Goal: Task Accomplishment & Management: Use online tool/utility

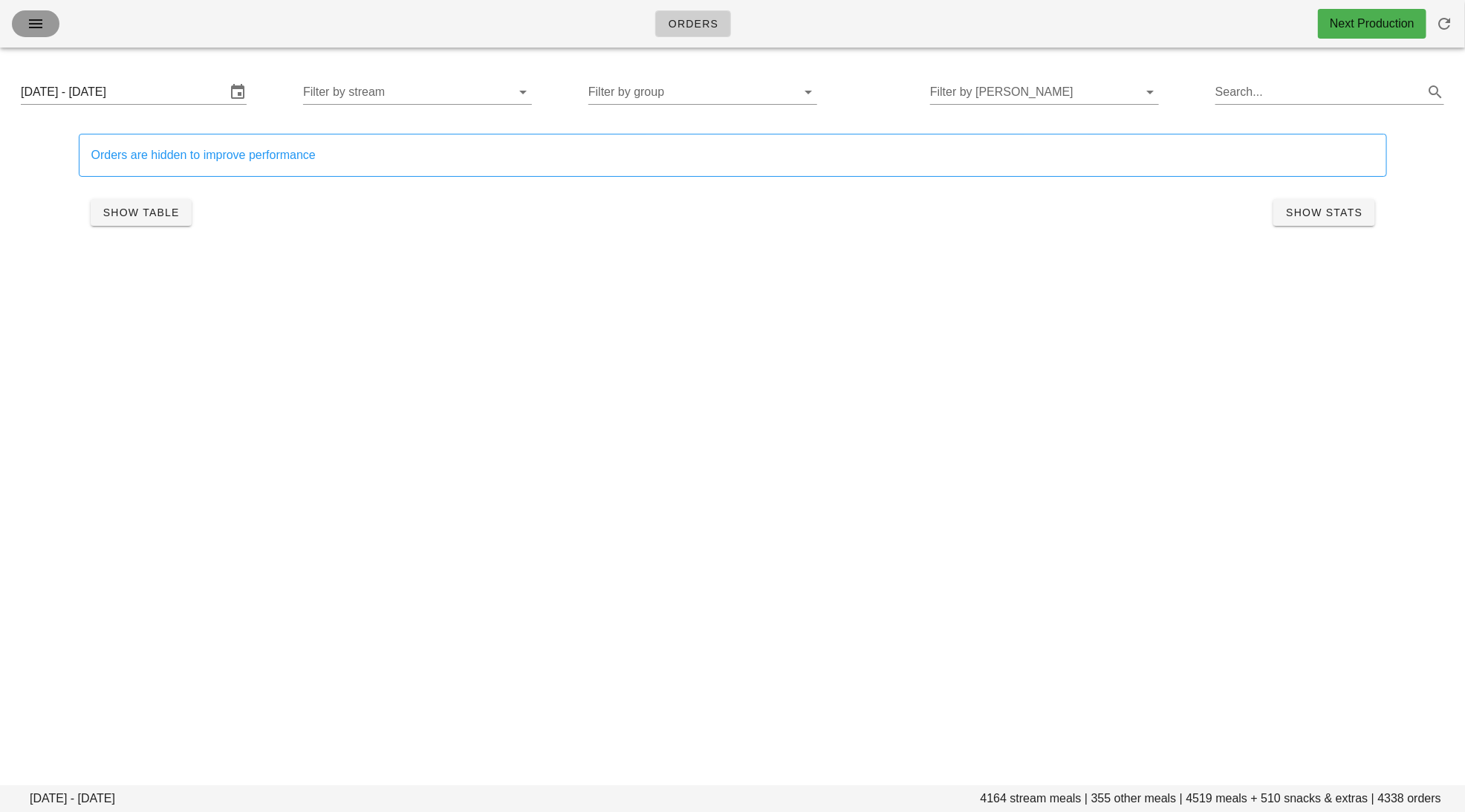
click at [32, 24] on icon "button" at bounding box center [36, 23] width 17 height 17
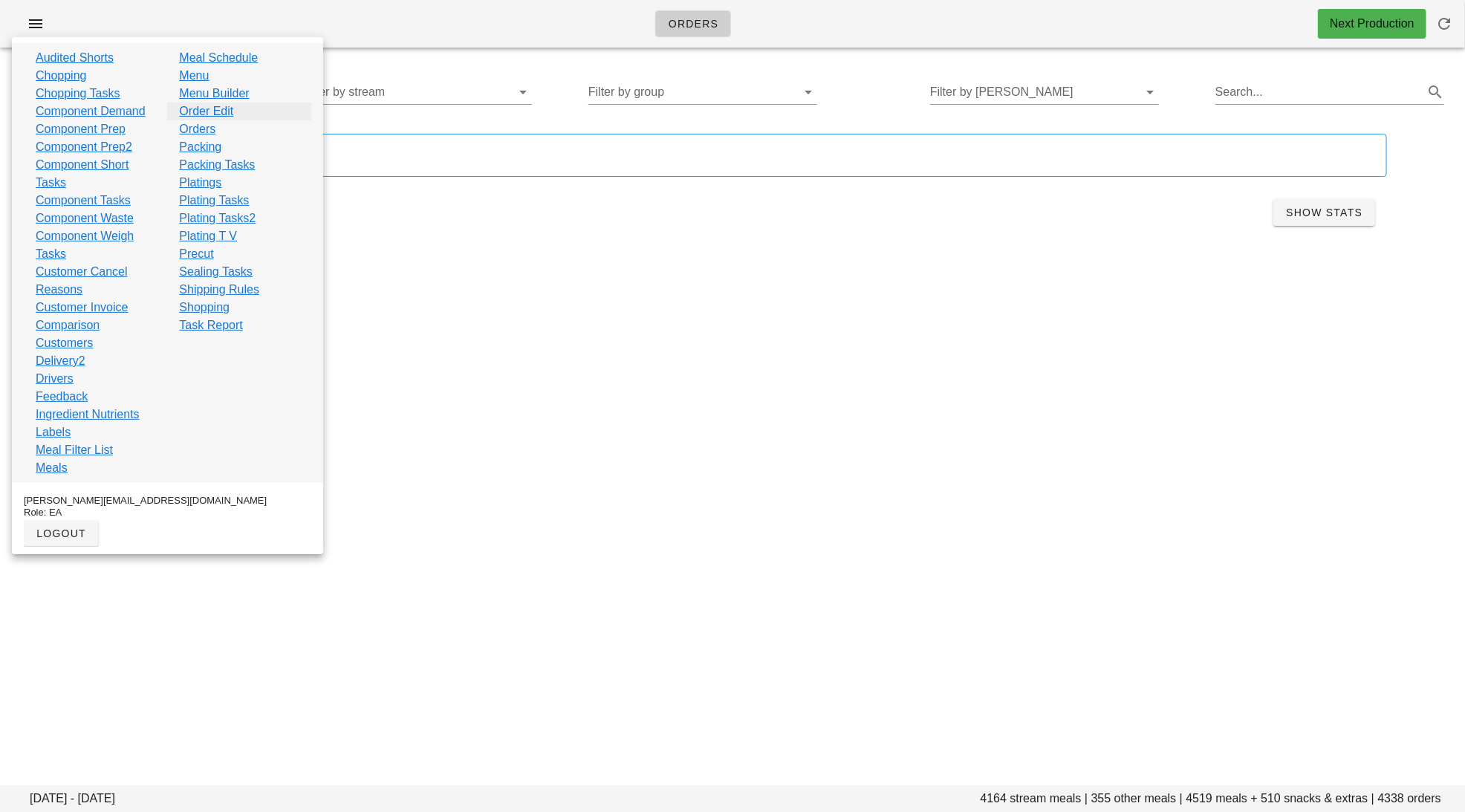
click at [223, 110] on link "Order Edit" at bounding box center [207, 112] width 54 height 17
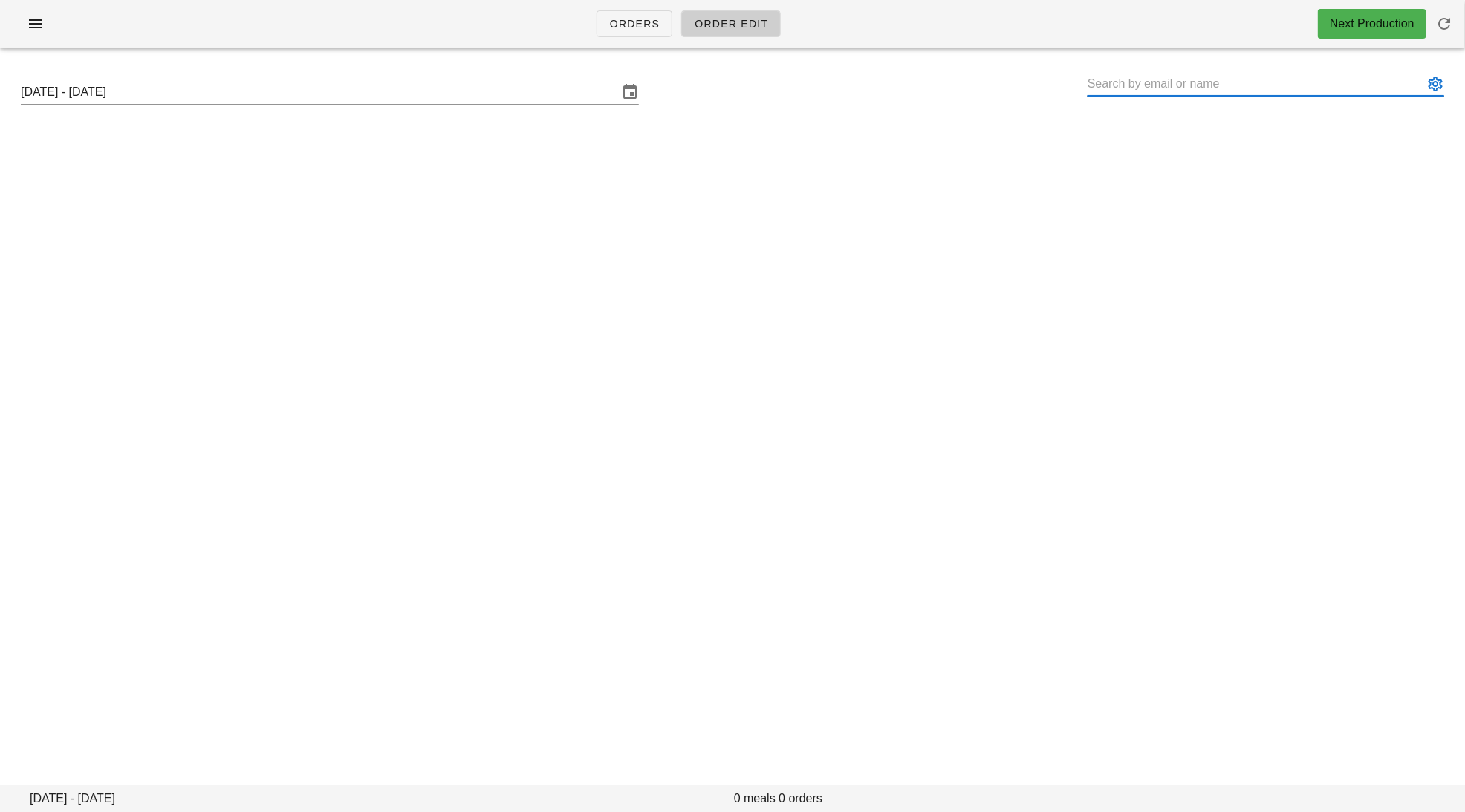
click at [1108, 80] on input "text" at bounding box center [1255, 83] width 336 height 24
paste input "brendaschedel@gmail.com"
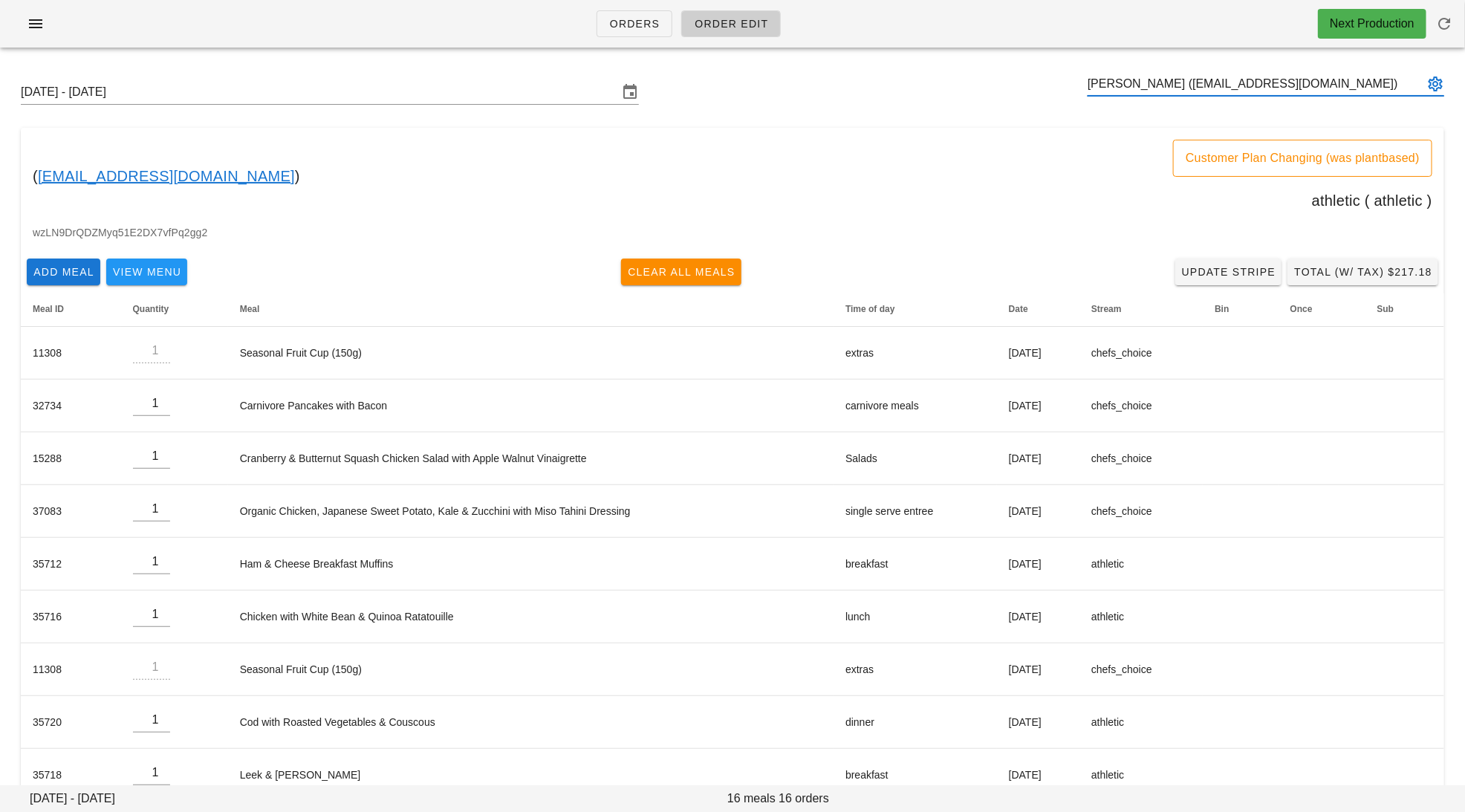
type input "Brenda Schedel (brendaschedel@gmail.com)"
click at [196, 179] on link "brendaschedel@gmail.com" at bounding box center [166, 176] width 257 height 24
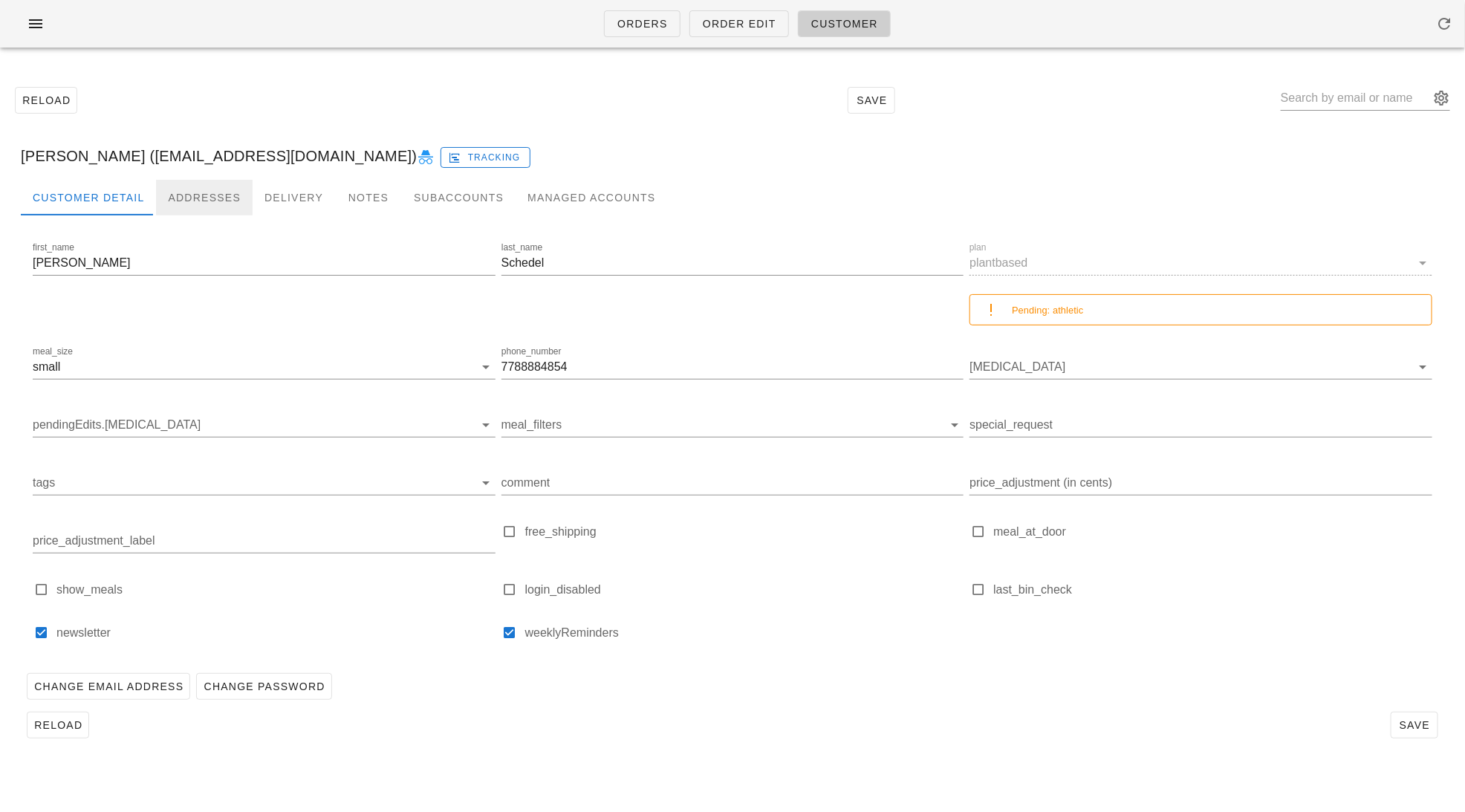
click at [213, 201] on div "Addresses" at bounding box center [205, 197] width 97 height 36
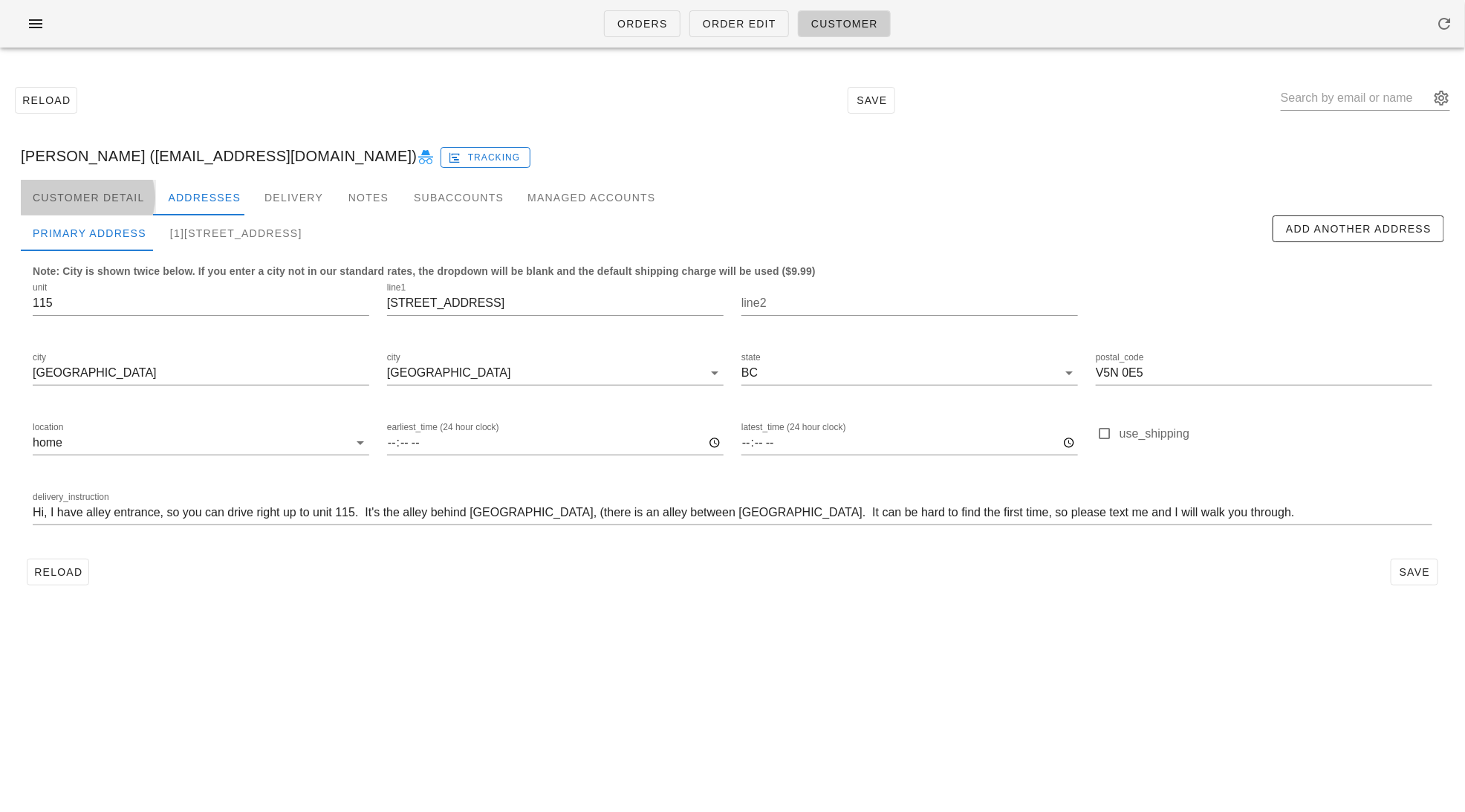
click at [86, 196] on div "Customer Detail" at bounding box center [87, 197] width 135 height 36
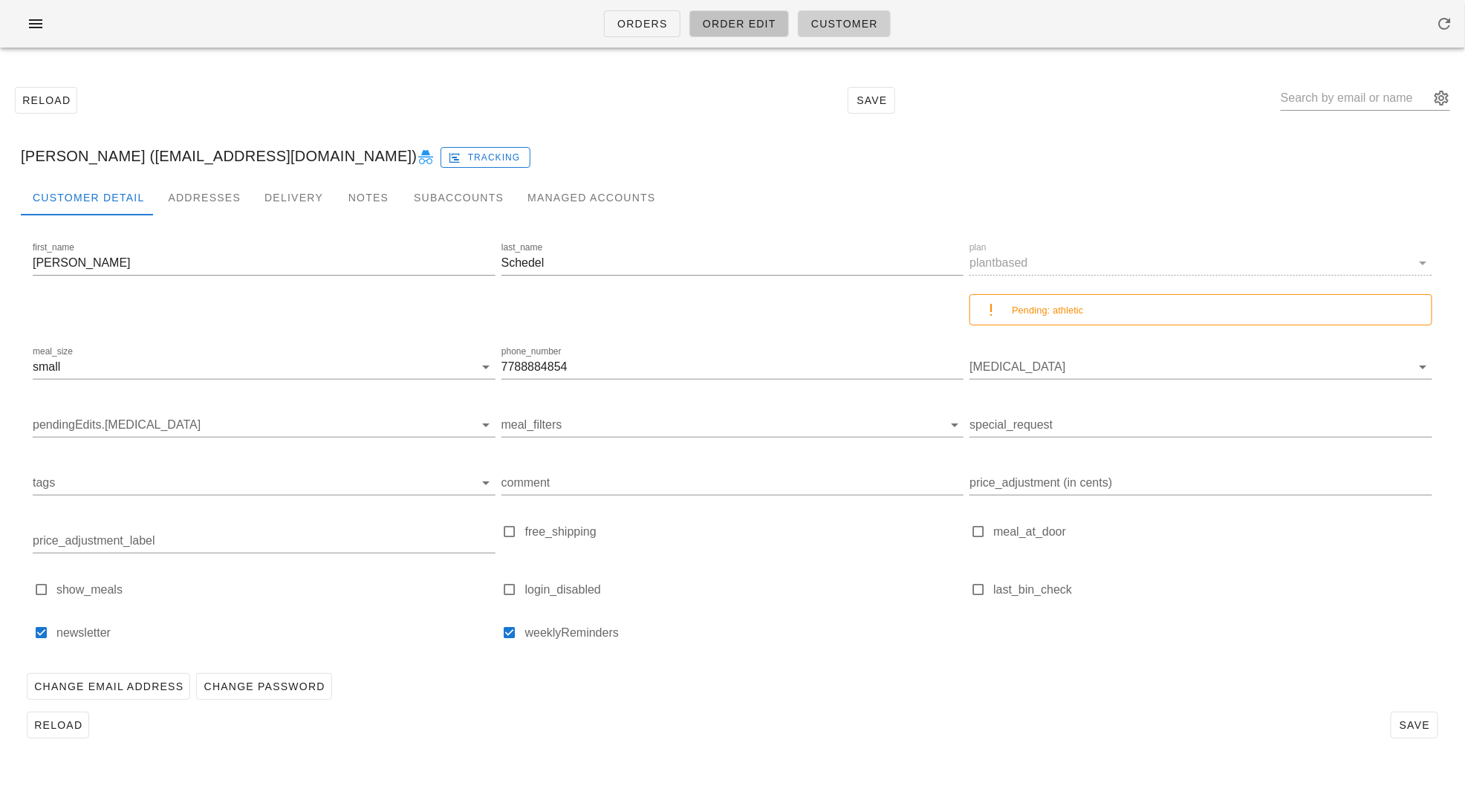
click at [732, 20] on span "Order Edit" at bounding box center [739, 23] width 75 height 12
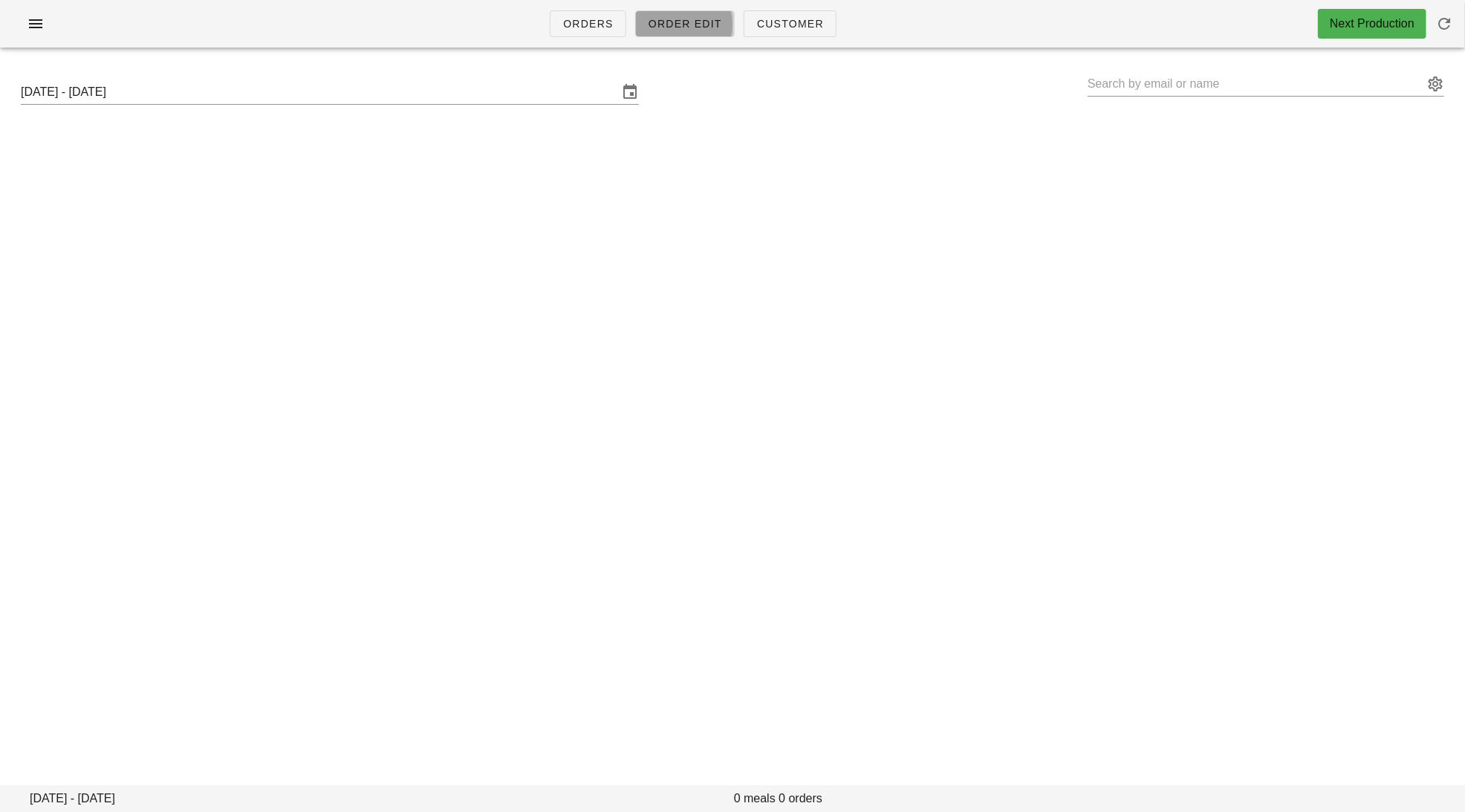
type input "Brenda Schedel (brendaschedel@gmail.com)"
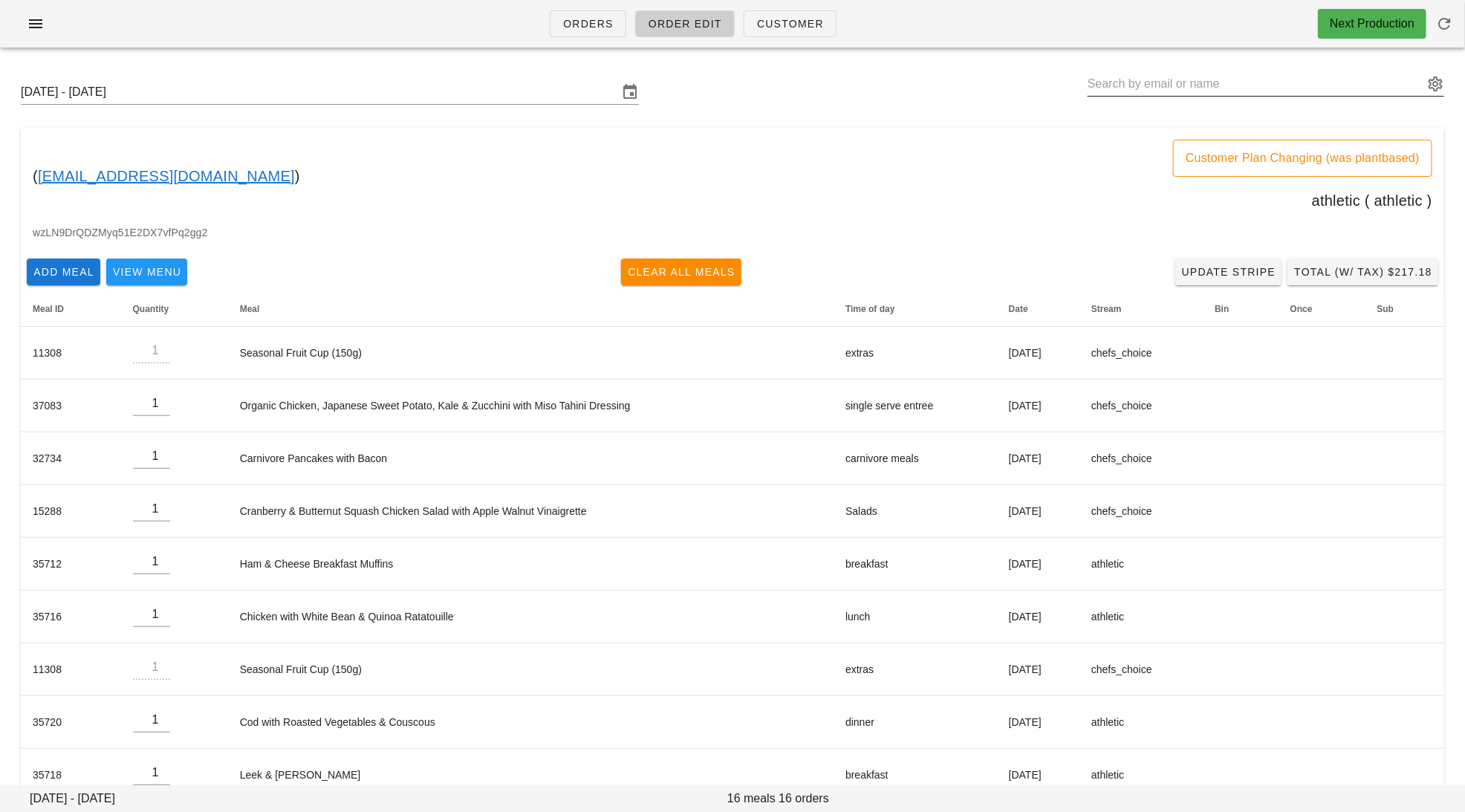
click at [1355, 83] on input "text" at bounding box center [1255, 83] width 336 height 24
click at [785, 31] on link "Customer" at bounding box center [790, 24] width 93 height 27
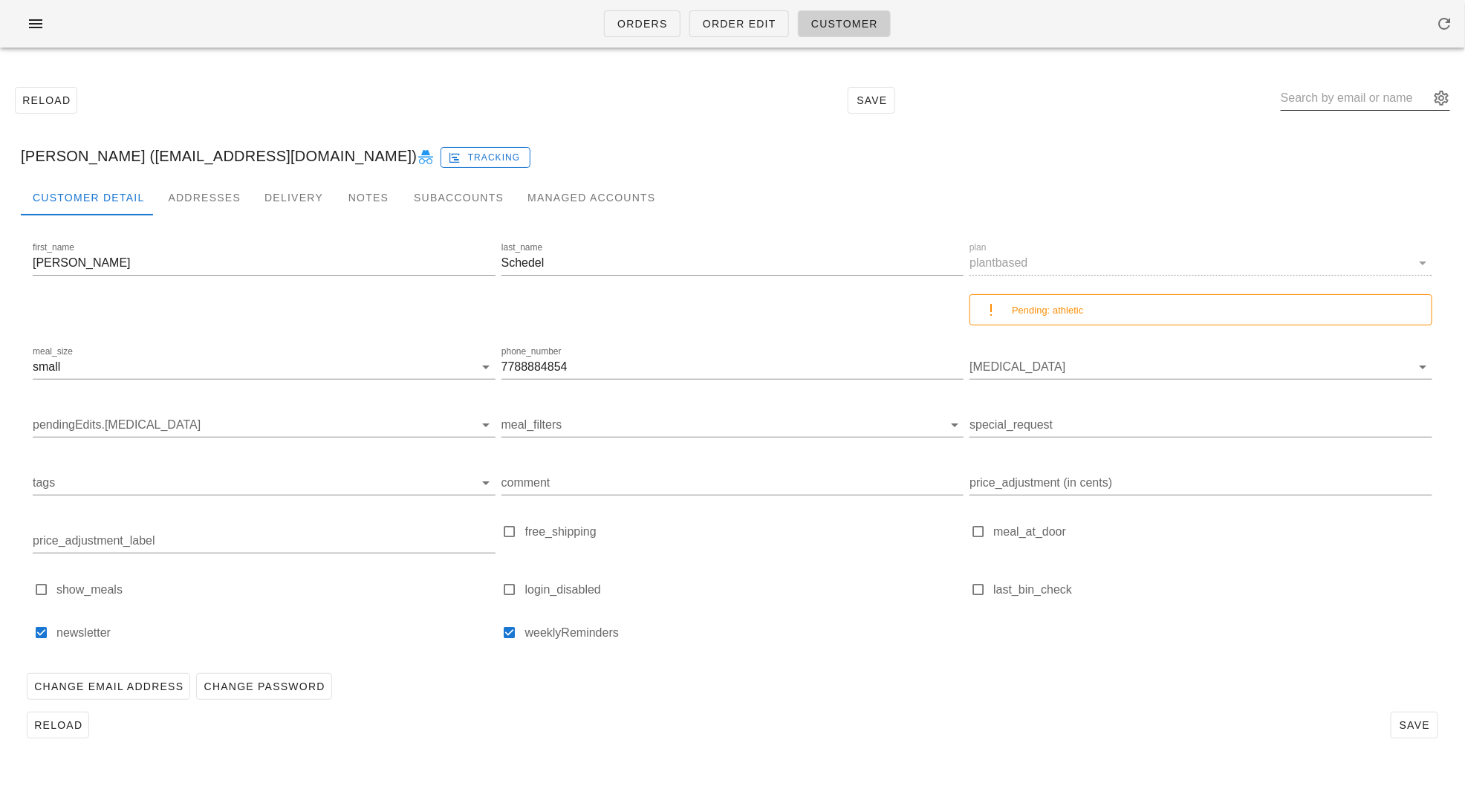
click at [1353, 105] on input "text" at bounding box center [1354, 98] width 148 height 24
paste input "kristinebaz@gmail.com"
type input "kristinebaz@gmail.com"
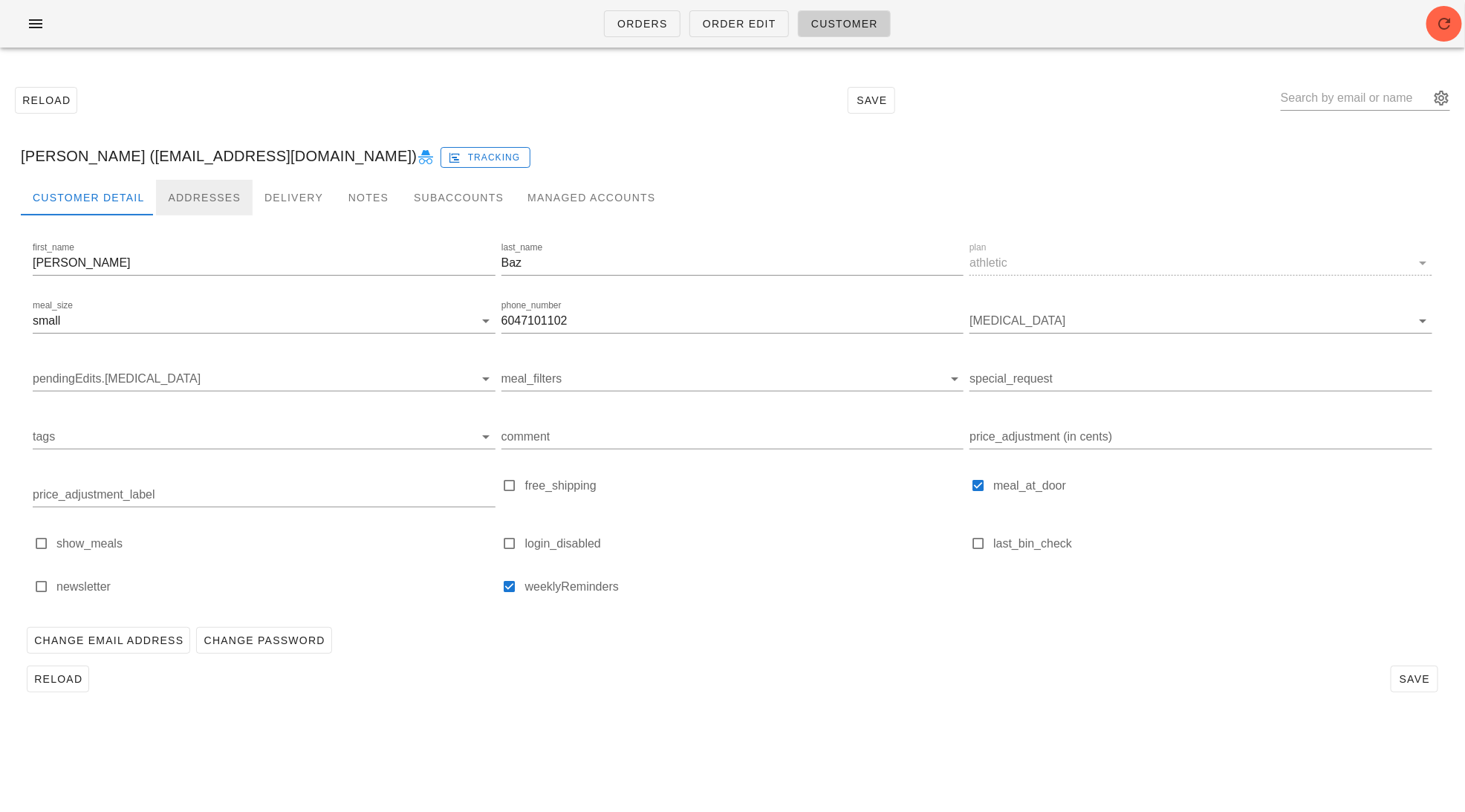
click at [205, 192] on div "Addresses" at bounding box center [205, 197] width 97 height 36
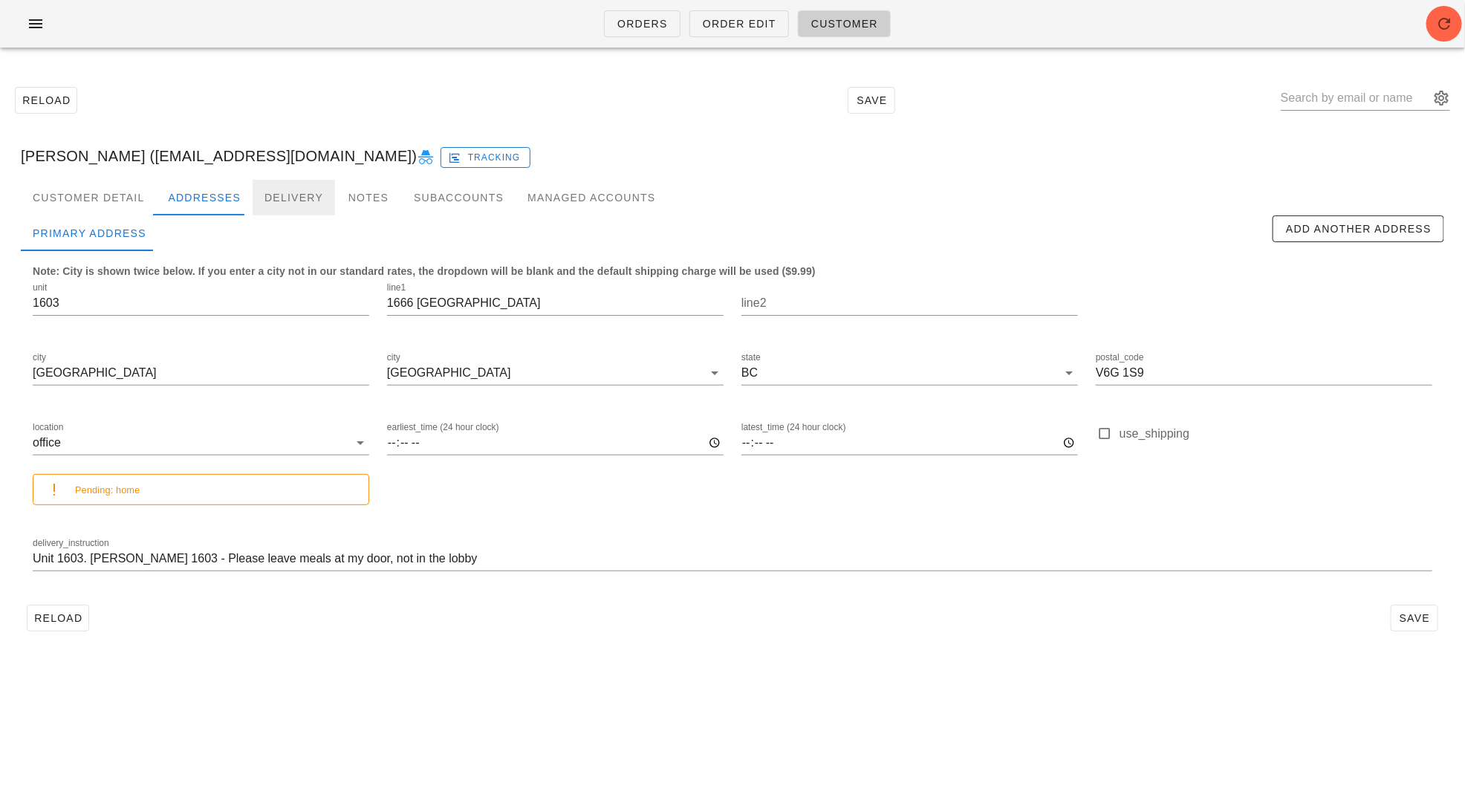
click at [278, 192] on div "Delivery" at bounding box center [293, 197] width 82 height 36
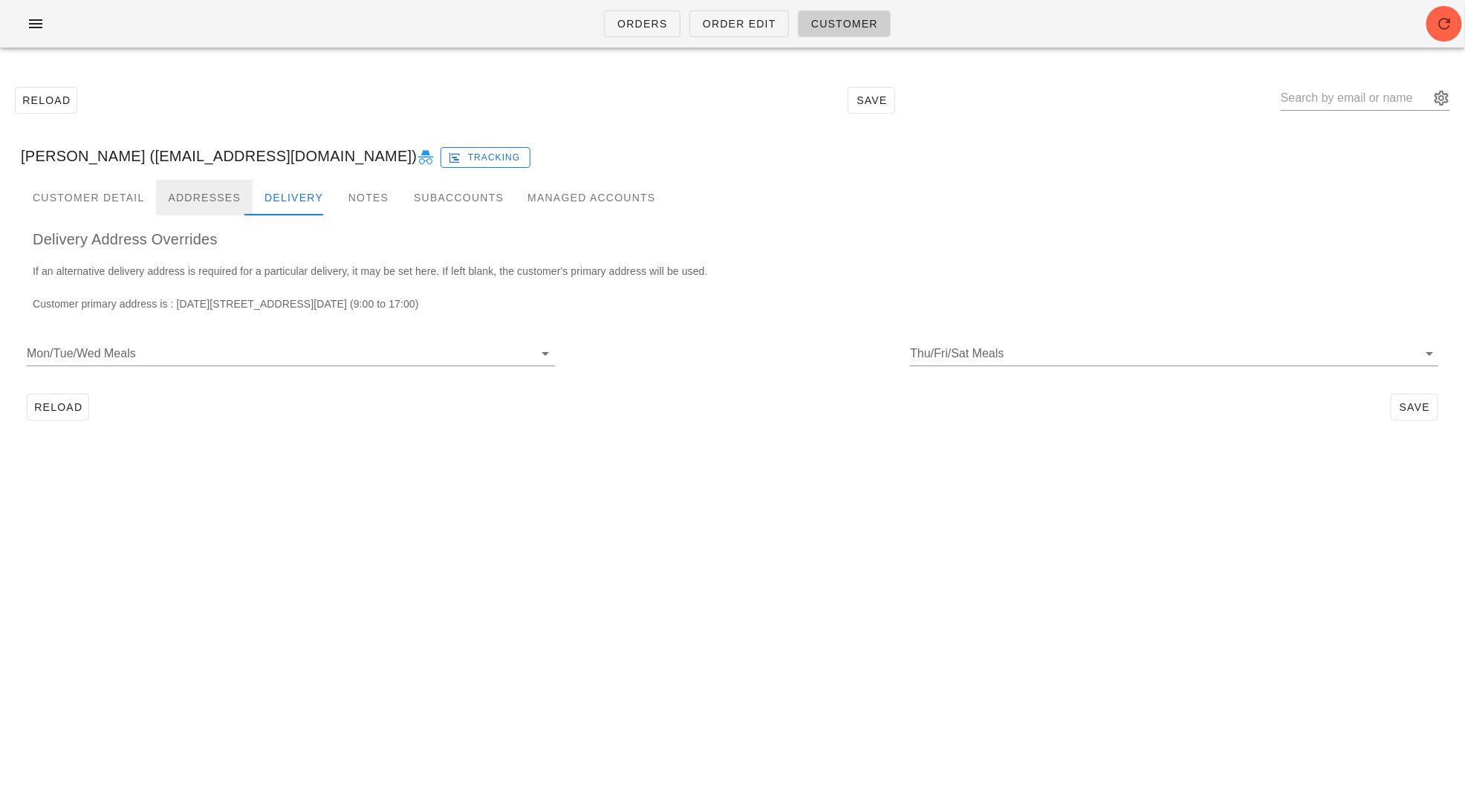
click at [201, 186] on div "Addresses" at bounding box center [205, 197] width 97 height 36
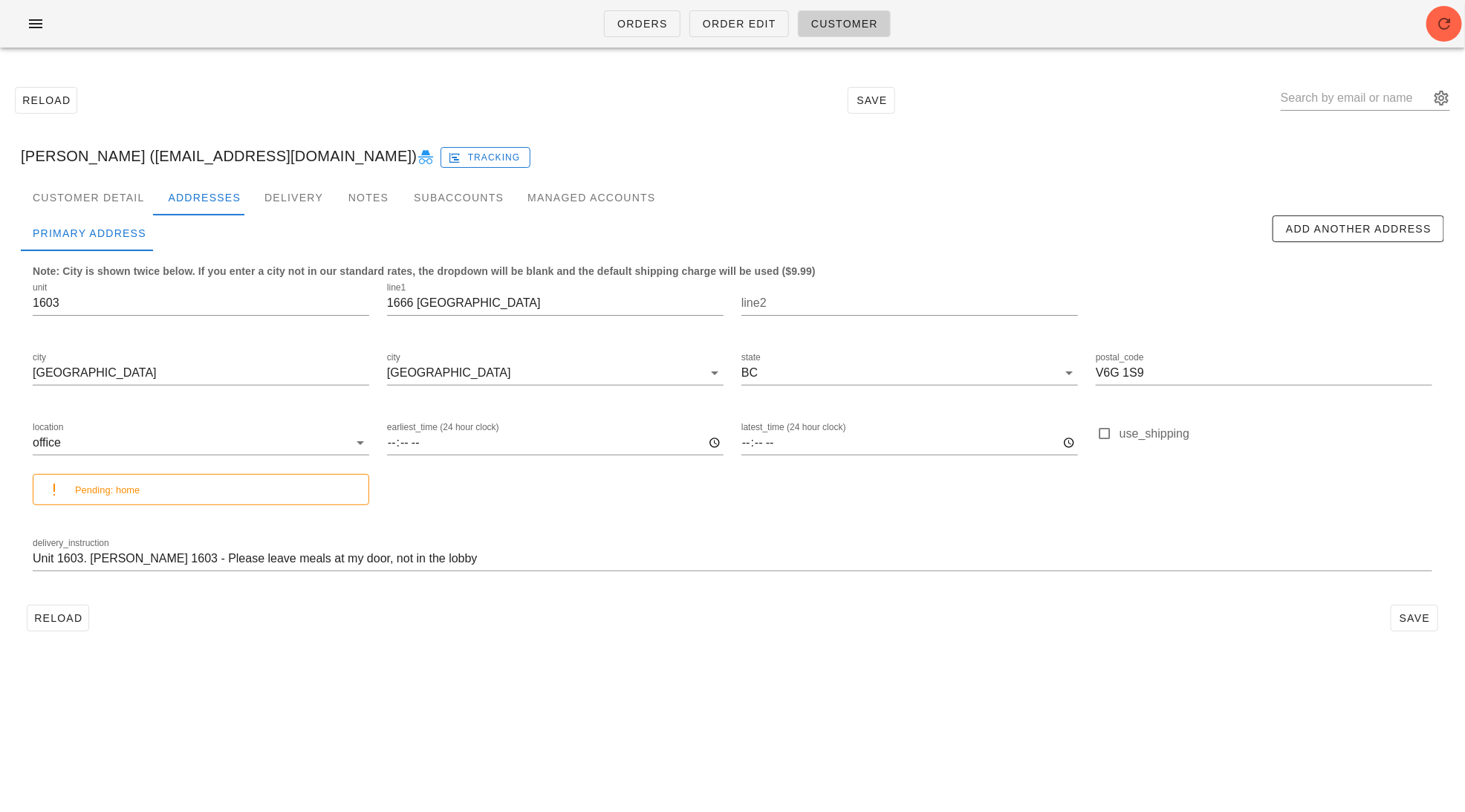
click at [417, 153] on icon at bounding box center [426, 157] width 17 height 17
click at [270, 193] on div "Delivery" at bounding box center [293, 197] width 82 height 36
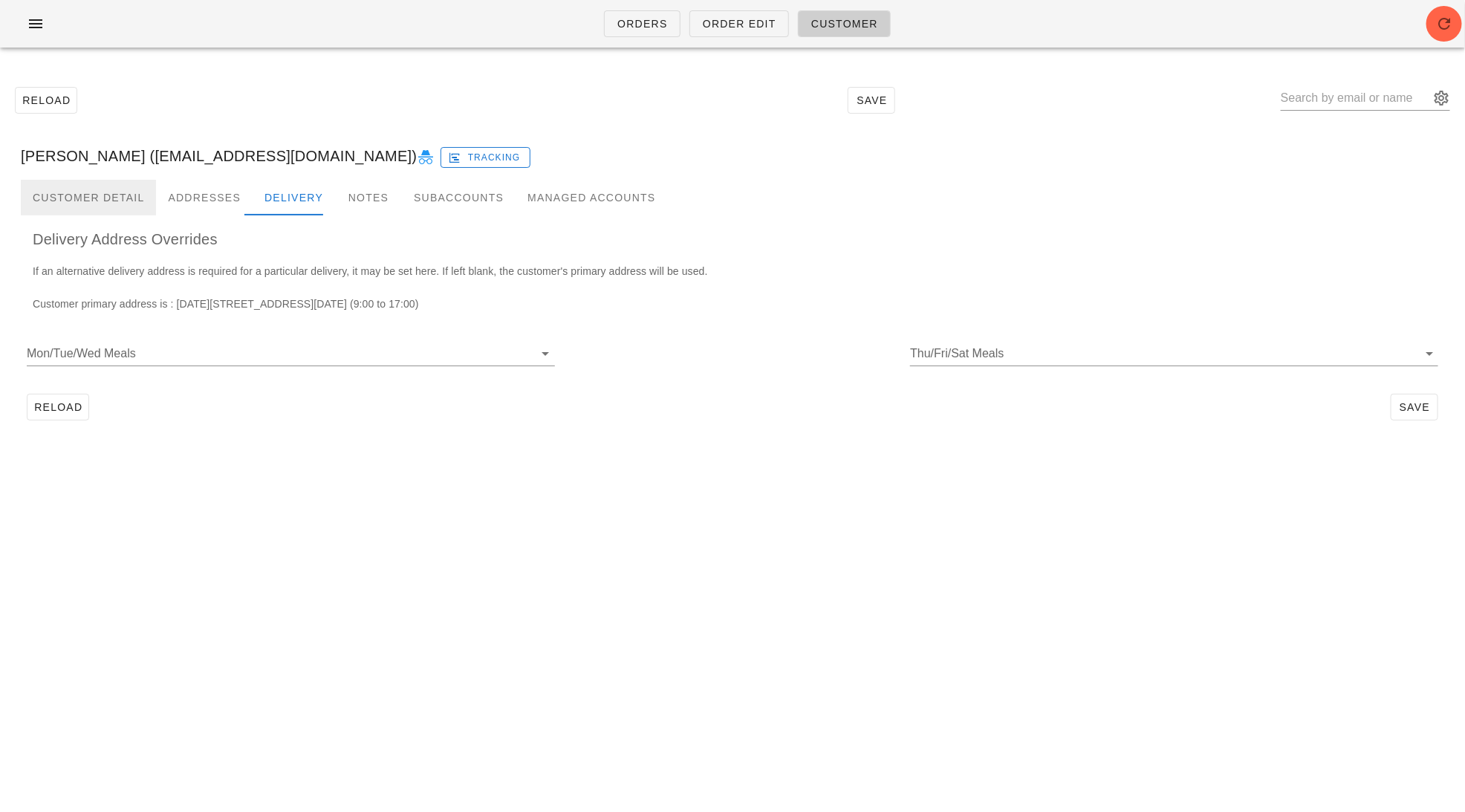
click at [106, 194] on div "Customer Detail" at bounding box center [87, 197] width 135 height 36
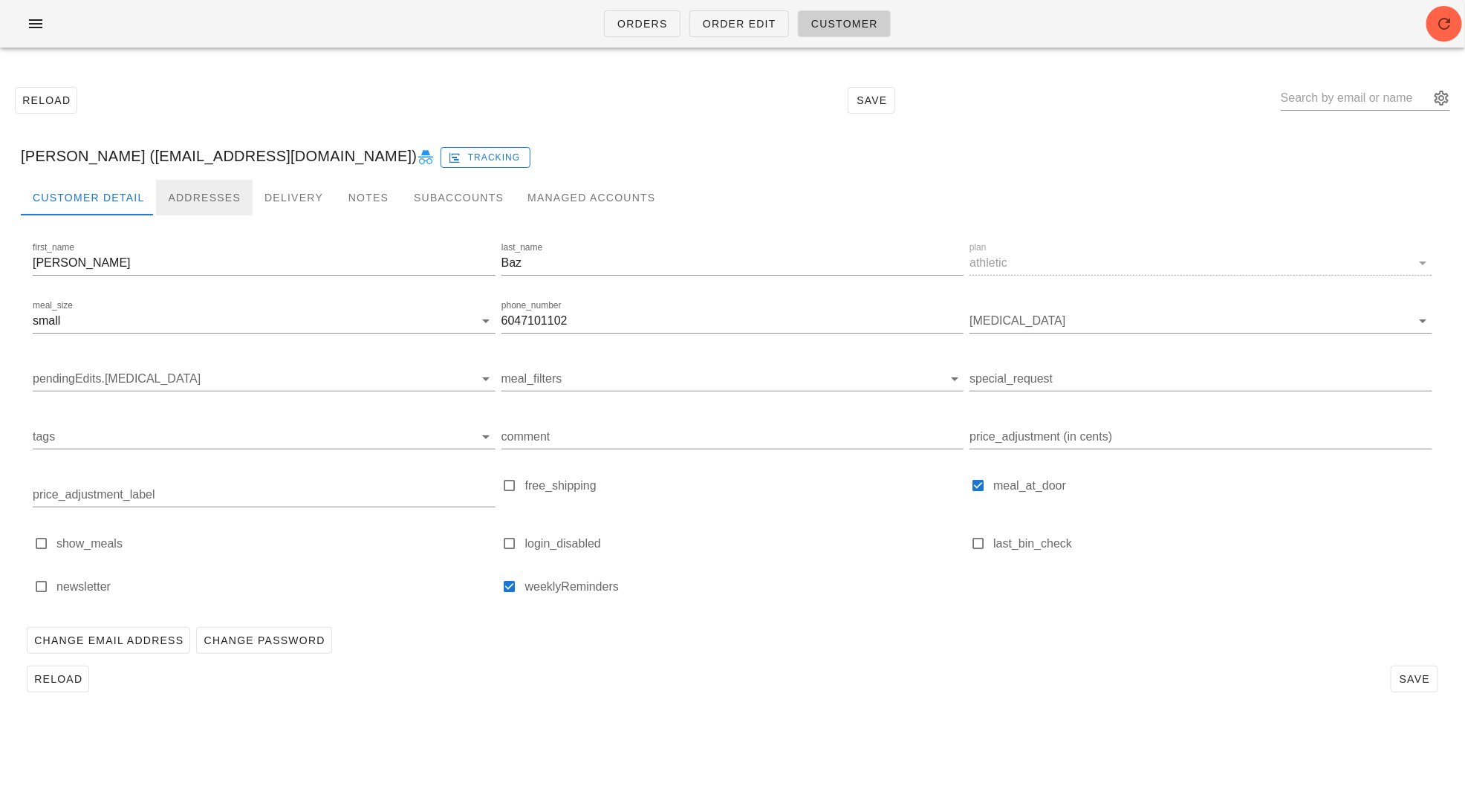
click at [216, 191] on div "Addresses" at bounding box center [205, 197] width 97 height 36
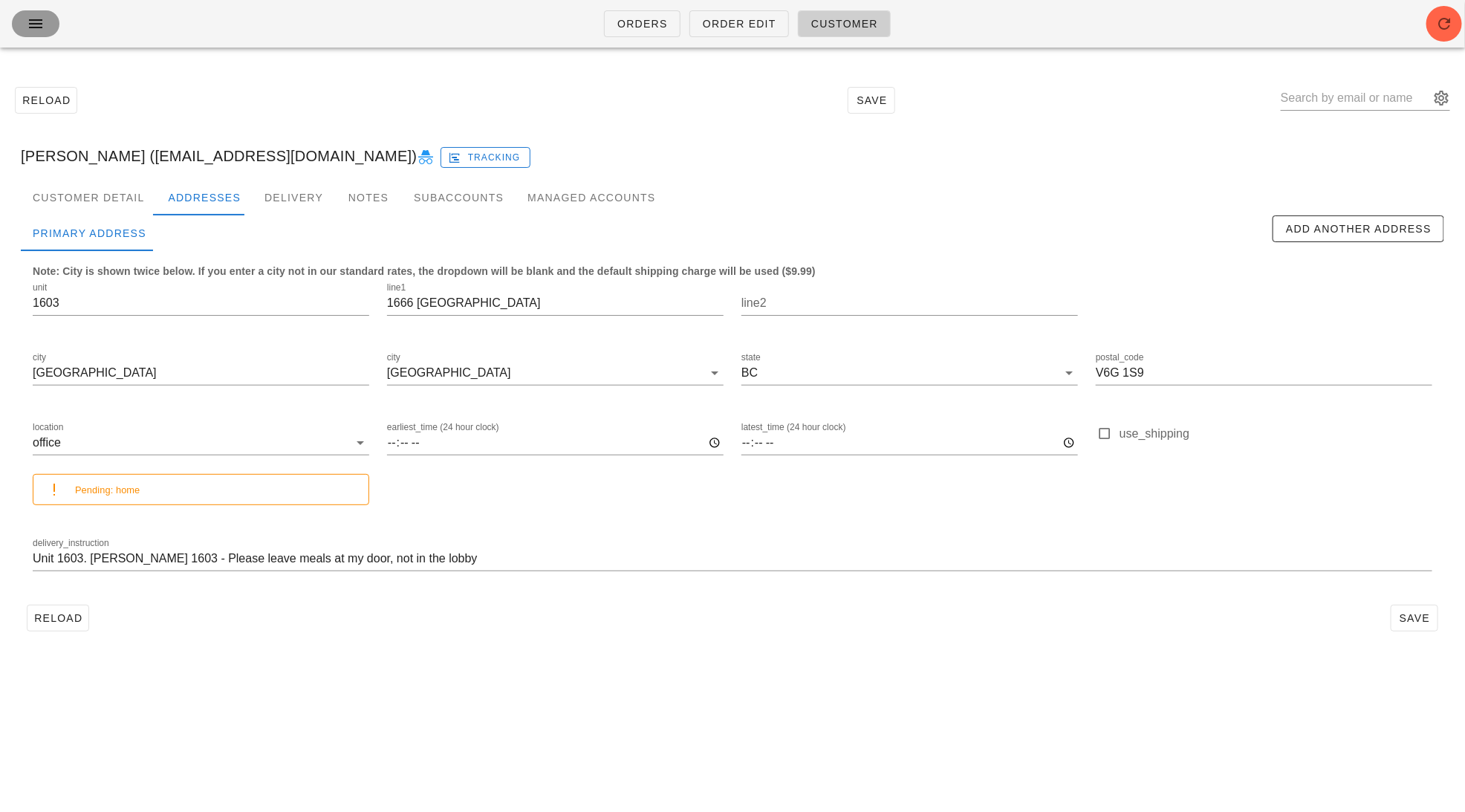
click at [22, 24] on button "button" at bounding box center [35, 24] width 48 height 27
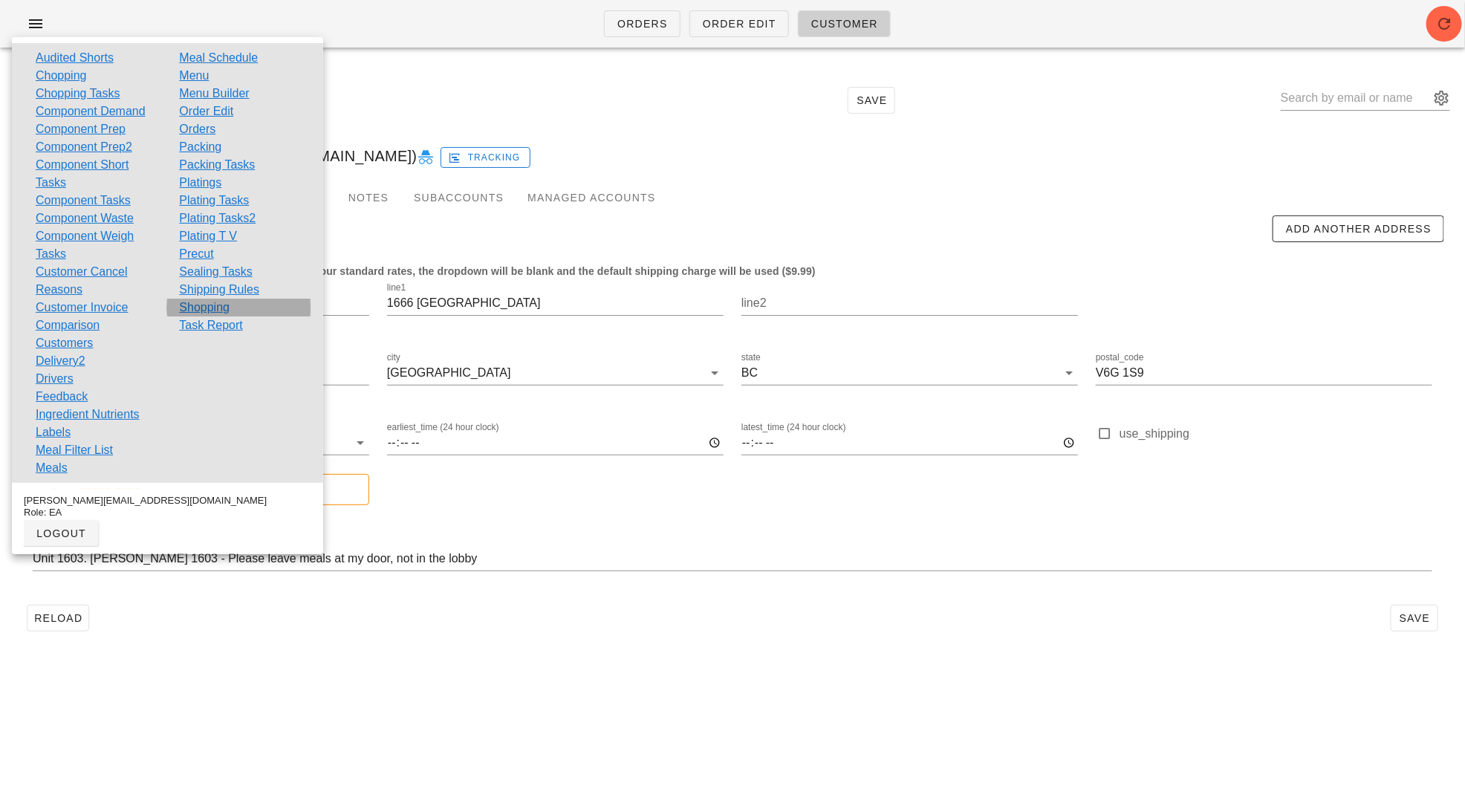
click at [224, 303] on link "Shopping" at bounding box center [205, 308] width 50 height 17
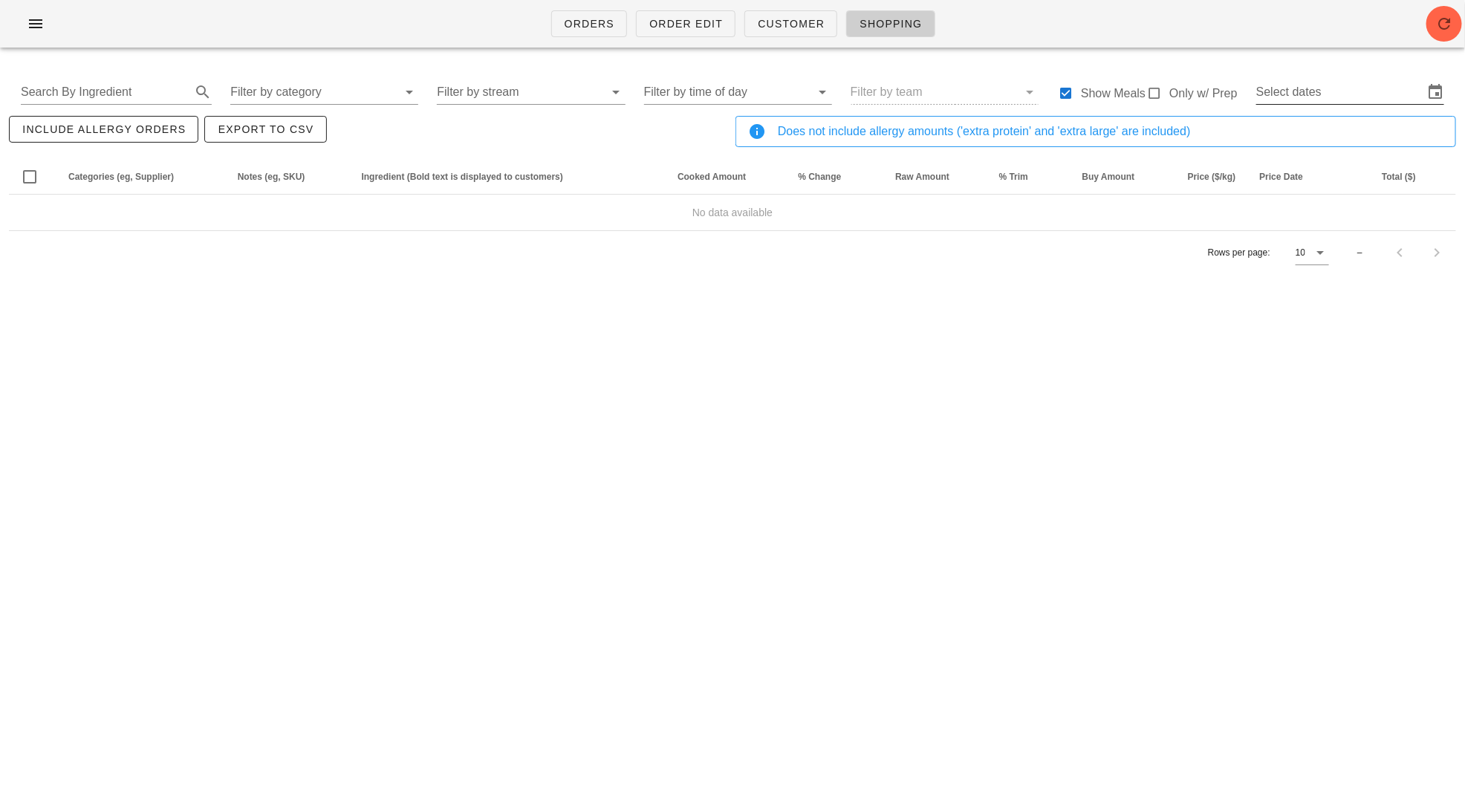
click at [1304, 97] on input "Select dates" at bounding box center [1340, 92] width 167 height 24
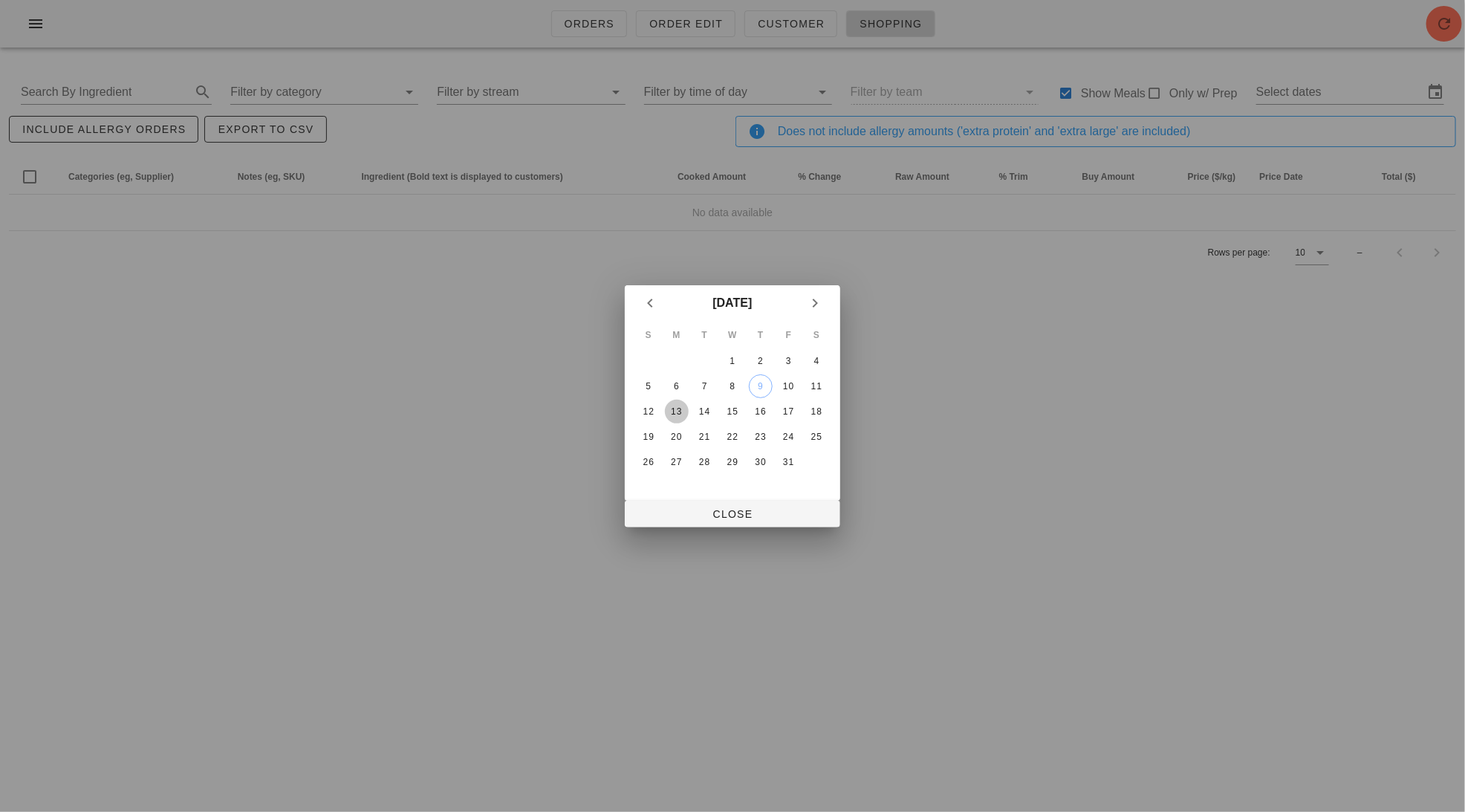
click at [684, 406] on div "13" at bounding box center [676, 411] width 24 height 11
click at [822, 409] on div "18" at bounding box center [816, 411] width 24 height 11
click at [678, 410] on div "13" at bounding box center [676, 411] width 24 height 11
click at [736, 410] on div "15" at bounding box center [732, 411] width 24 height 11
click at [716, 514] on span "Close" at bounding box center [732, 514] width 192 height 12
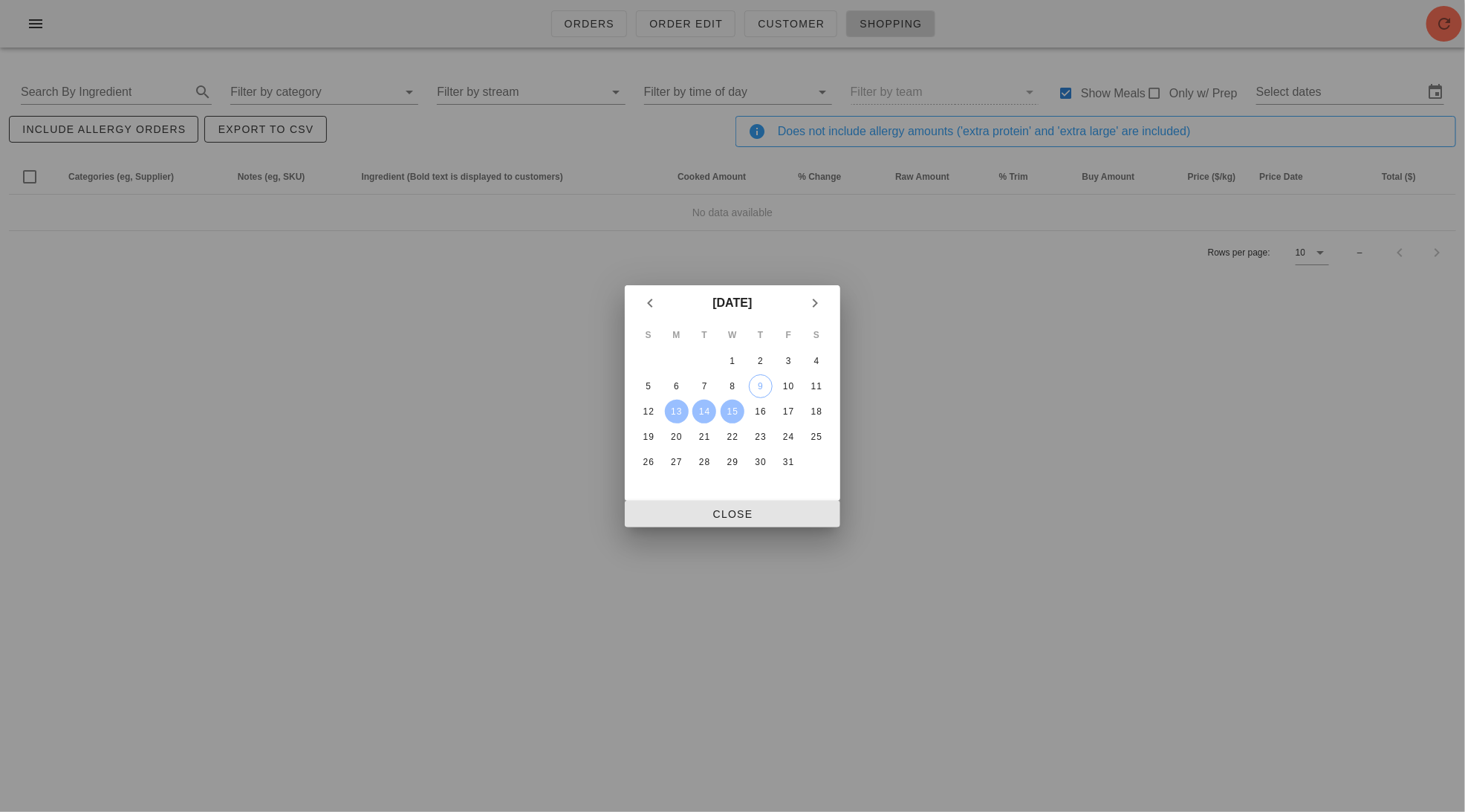
type input "Mon Oct 13 - Wed Oct 15"
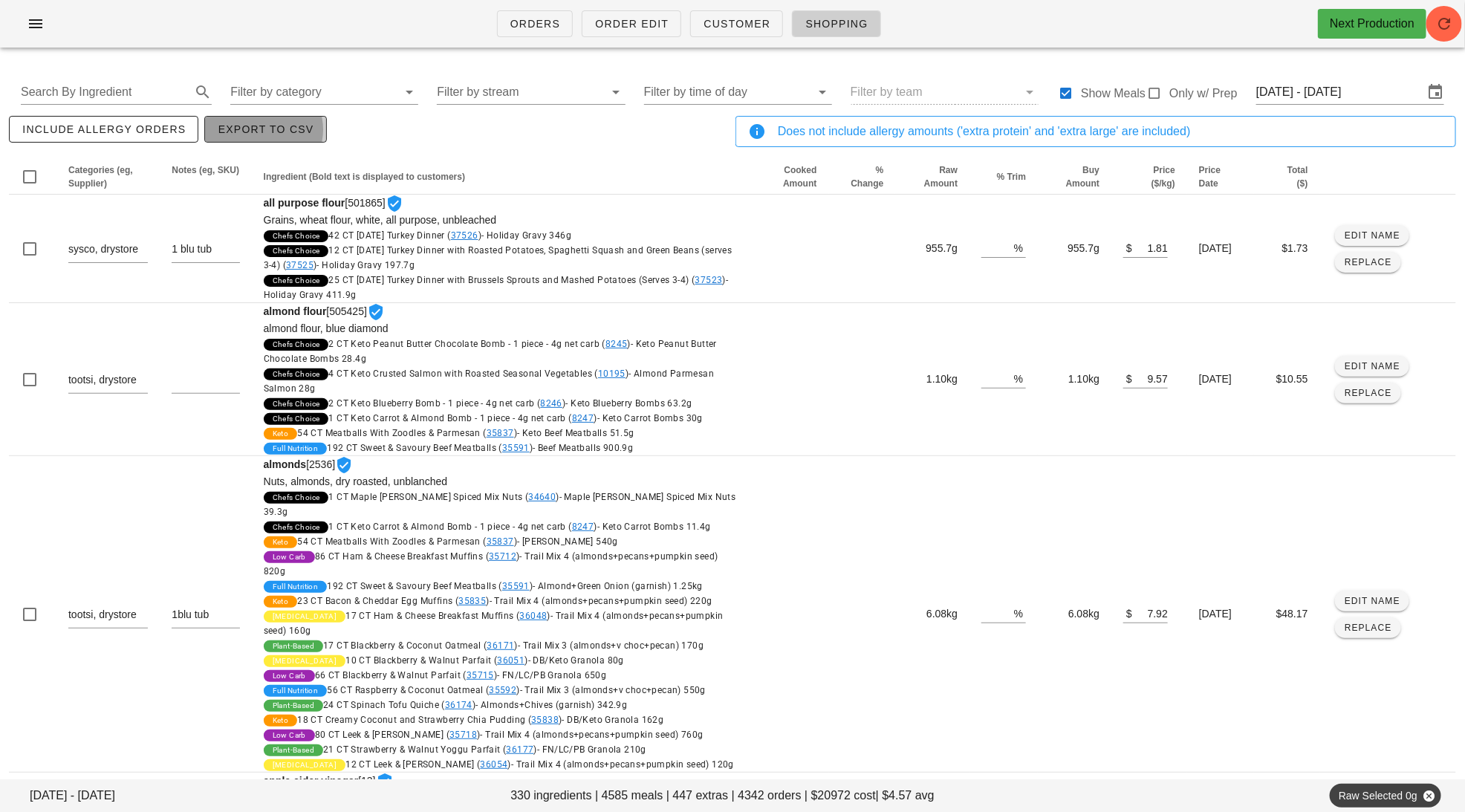
click at [303, 132] on span "Export to CSV" at bounding box center [266, 129] width 97 height 12
